Goal: Find specific page/section: Find specific page/section

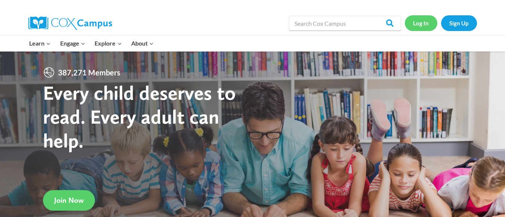
click at [422, 24] on link "Log In" at bounding box center [421, 22] width 33 height 15
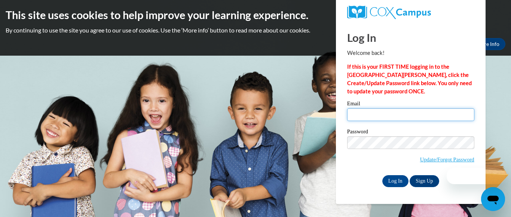
type input "[EMAIL_ADDRESS][DOMAIN_NAME]"
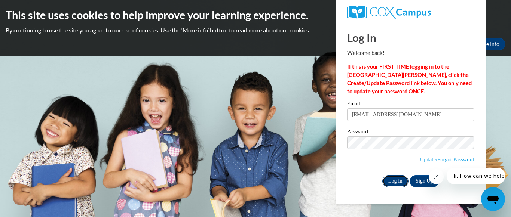
click at [400, 182] on input "Log In" at bounding box center [395, 181] width 26 height 12
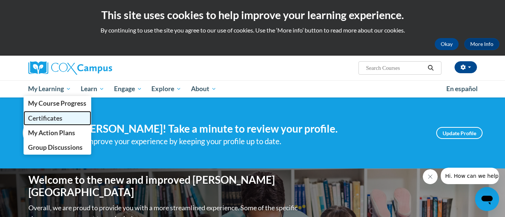
click at [58, 120] on span "Certificates" at bounding box center [45, 118] width 34 height 8
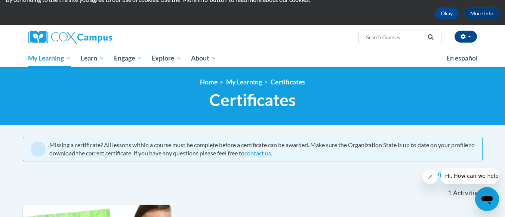
scroll to position [27, 0]
